Goal: Task Accomplishment & Management: Use online tool/utility

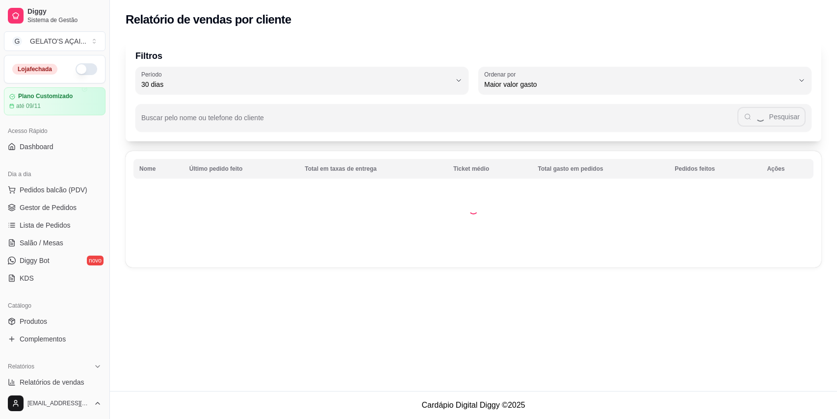
select select "30"
select select "HIGHEST_TOTAL_SPENT_WITH_ORDERS"
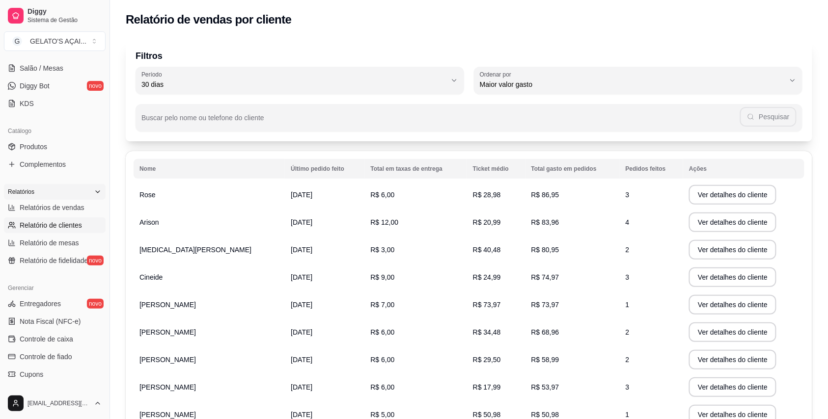
click at [62, 199] on div "Relatórios" at bounding box center [55, 192] width 102 height 16
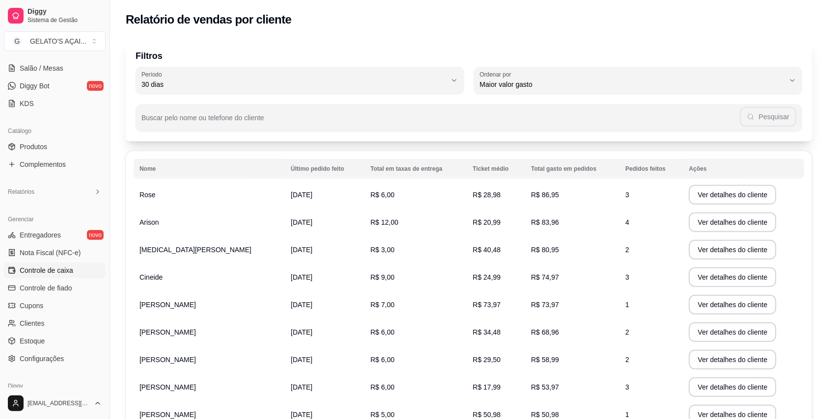
click at [63, 267] on span "Controle de caixa" at bounding box center [47, 271] width 54 height 10
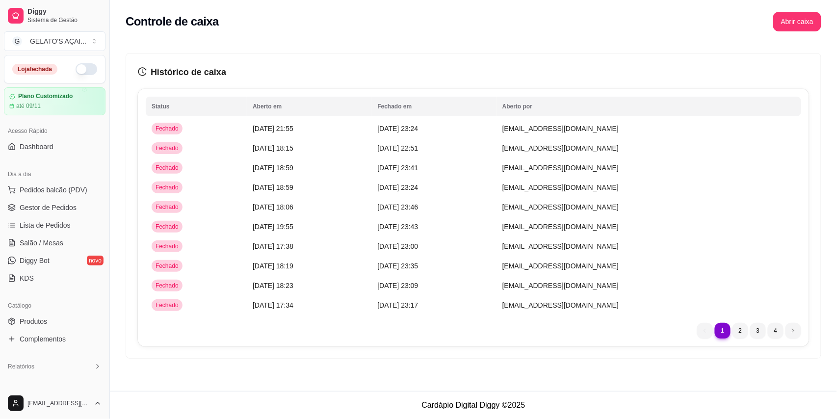
click at [80, 73] on button "button" at bounding box center [87, 69] width 22 height 12
click at [57, 208] on span "Gestor de Pedidos" at bounding box center [48, 208] width 57 height 10
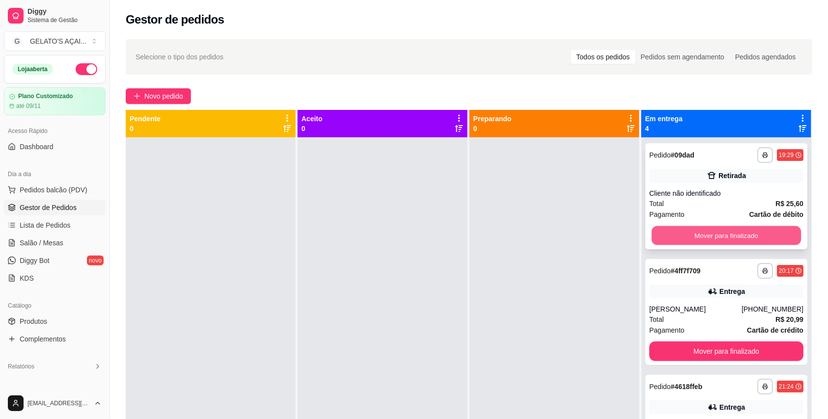
click at [732, 236] on button "Mover para finalizado" at bounding box center [726, 235] width 150 height 19
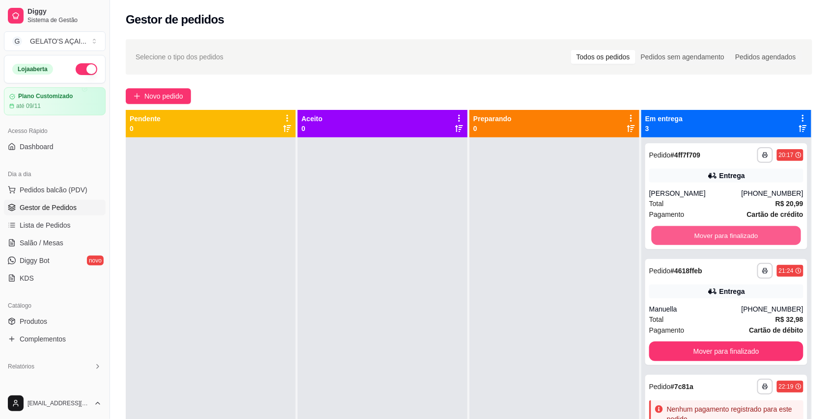
click at [732, 236] on button "Mover para finalizado" at bounding box center [726, 235] width 150 height 19
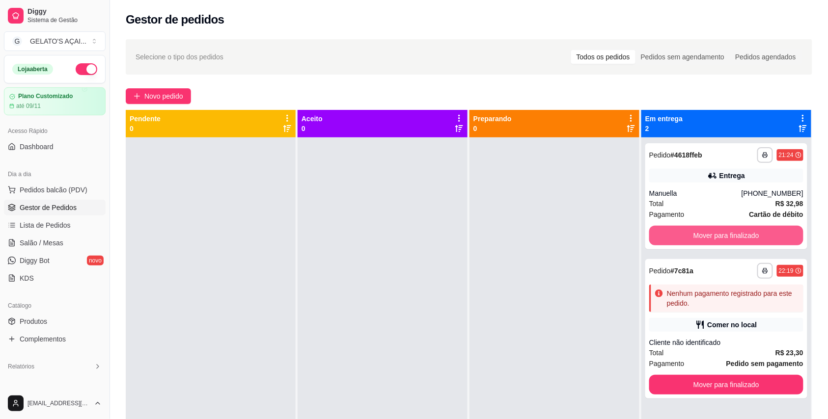
click at [732, 236] on button "Mover para finalizado" at bounding box center [726, 236] width 154 height 20
click at [732, 236] on div "Mover para finalizado" at bounding box center [726, 236] width 154 height 20
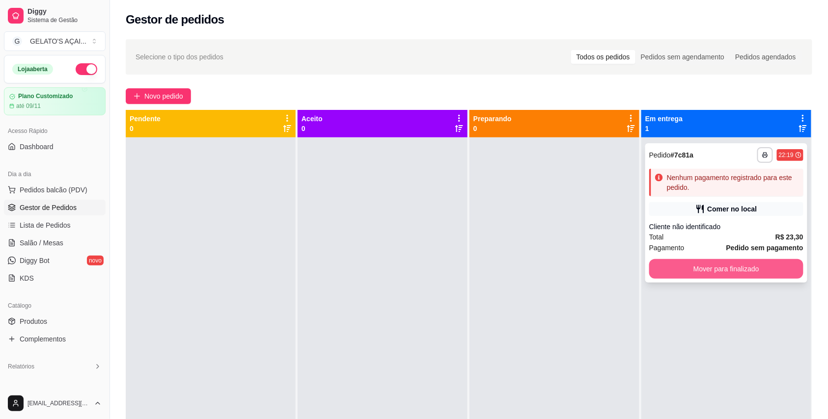
click at [713, 272] on button "Mover para finalizado" at bounding box center [726, 269] width 154 height 20
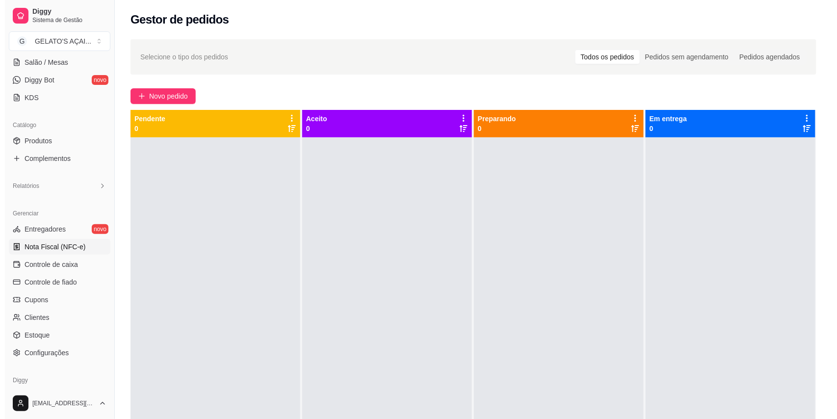
scroll to position [218, 0]
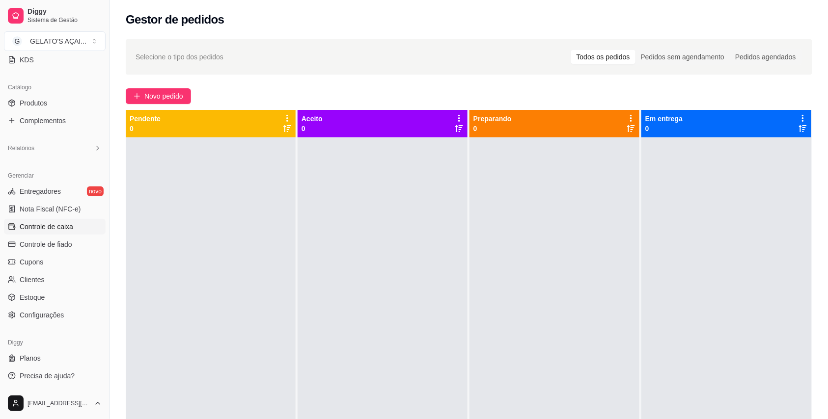
click at [54, 228] on span "Controle de caixa" at bounding box center [47, 227] width 54 height 10
